Goal: Transaction & Acquisition: Purchase product/service

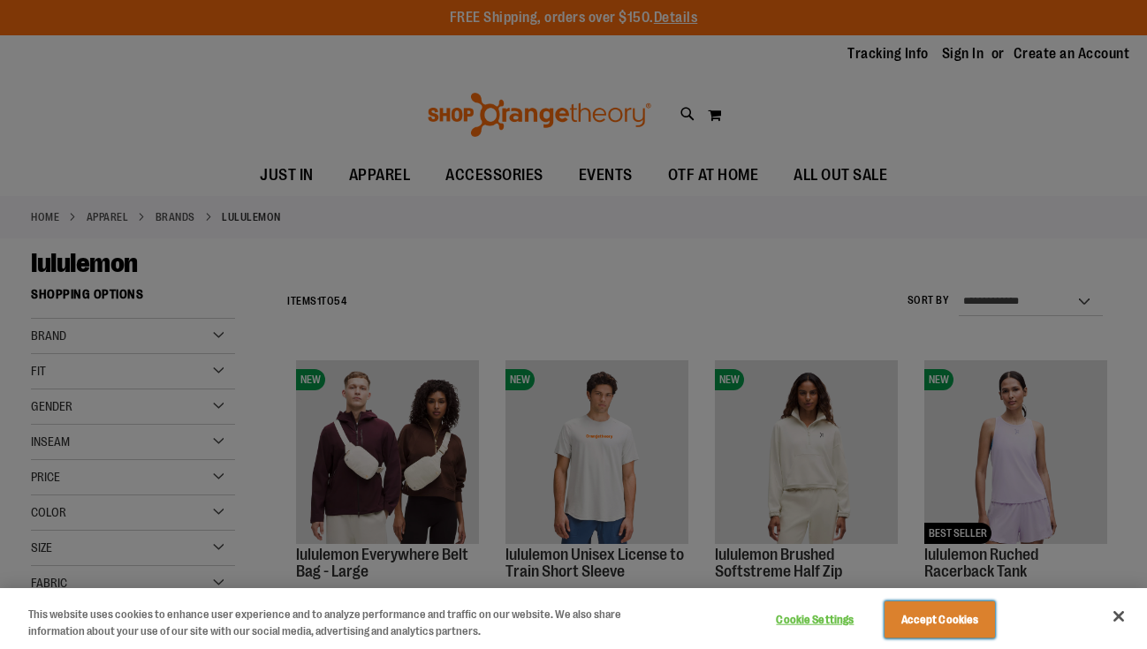
click at [920, 626] on button "Accept Cookies" at bounding box center [939, 620] width 110 height 37
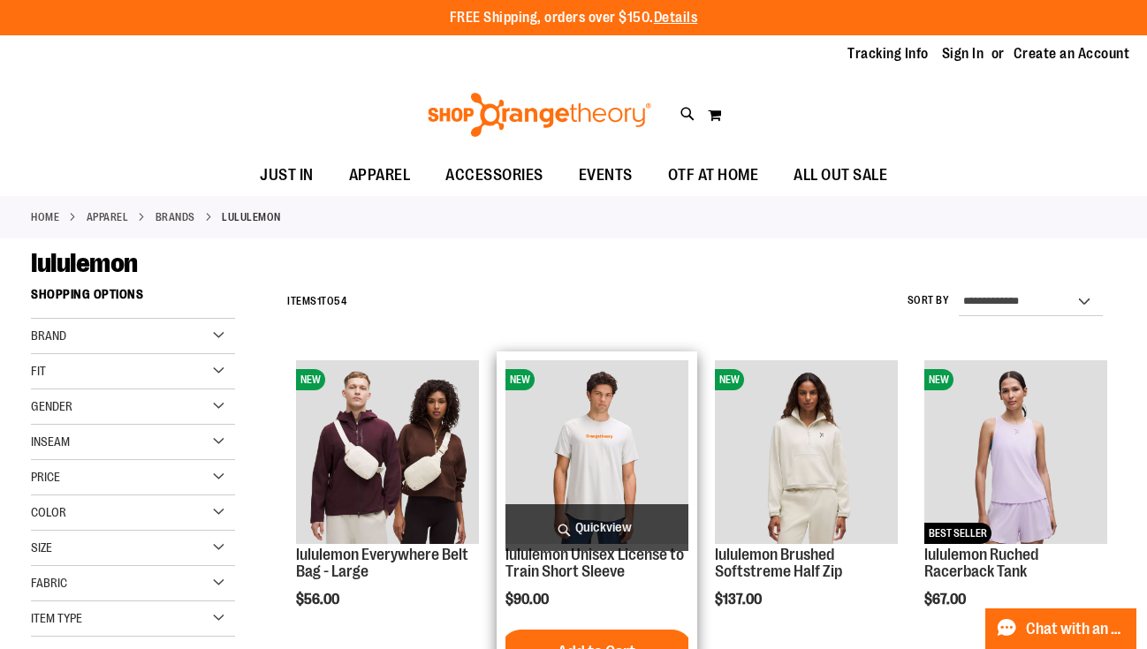
click at [676, 474] on img "product" at bounding box center [596, 451] width 183 height 183
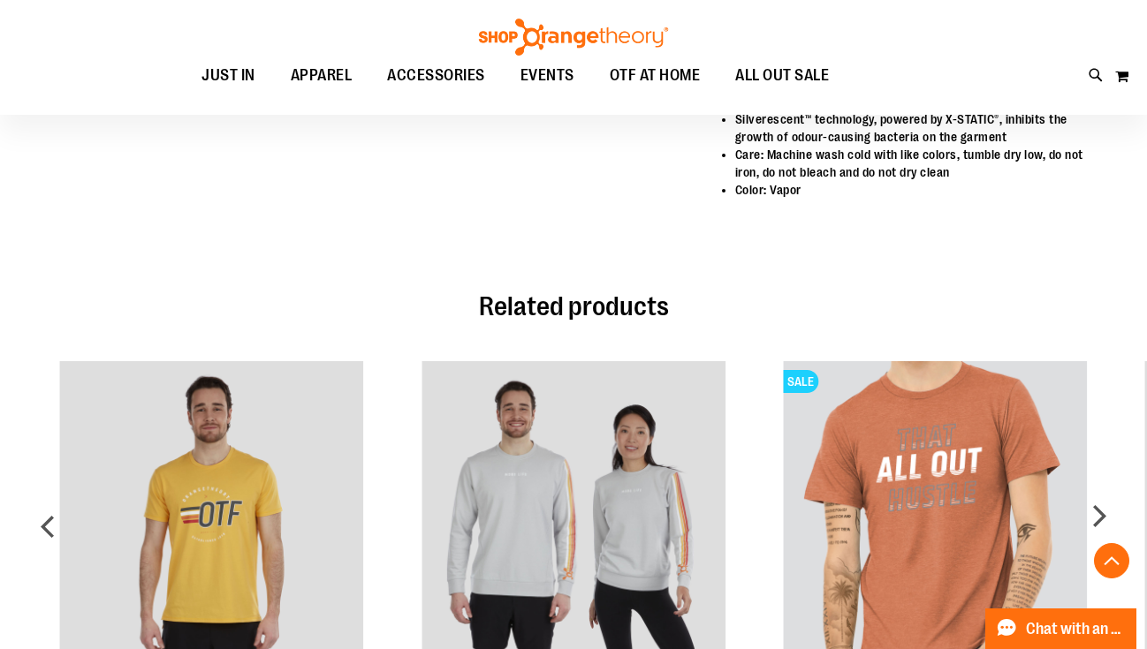
scroll to position [1036, 0]
